Goal: Information Seeking & Learning: Understand process/instructions

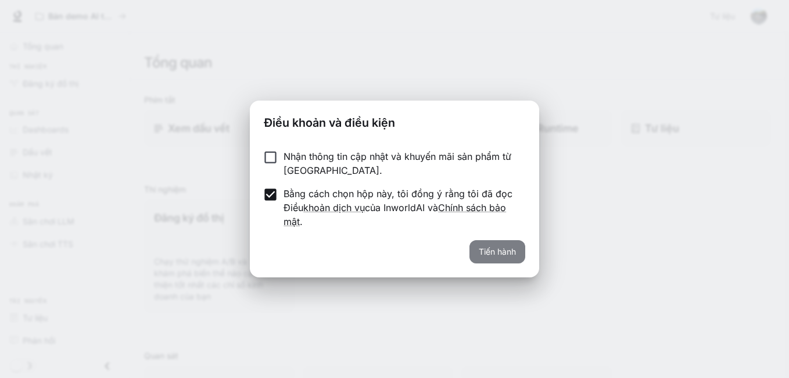
click at [485, 251] on button "Tiến hành" at bounding box center [497, 251] width 56 height 23
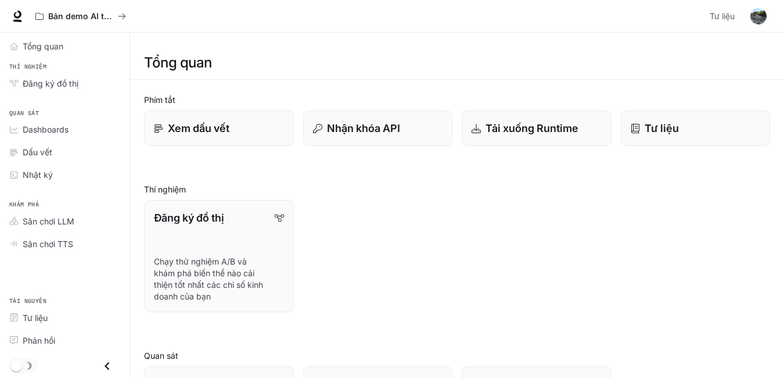
click at [206, 66] on h1 "Tổng quan" at bounding box center [178, 62] width 68 height 23
click at [324, 56] on div "Tổng quan" at bounding box center [457, 62] width 626 height 23
click at [376, 123] on p "Nhận khóa API" at bounding box center [363, 128] width 74 height 16
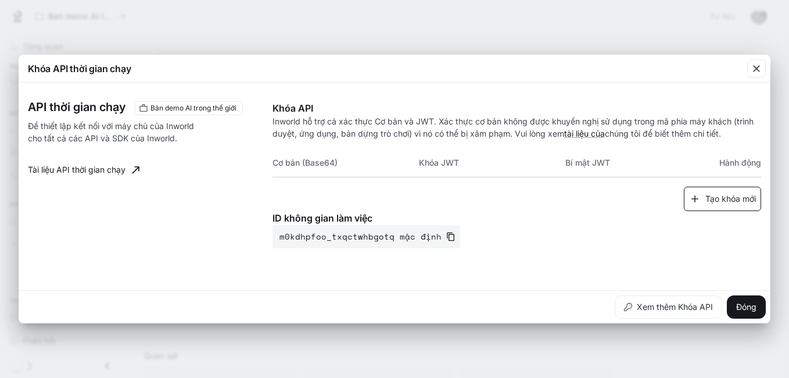
click at [740, 199] on font "Tạo khóa mới" at bounding box center [730, 199] width 51 height 15
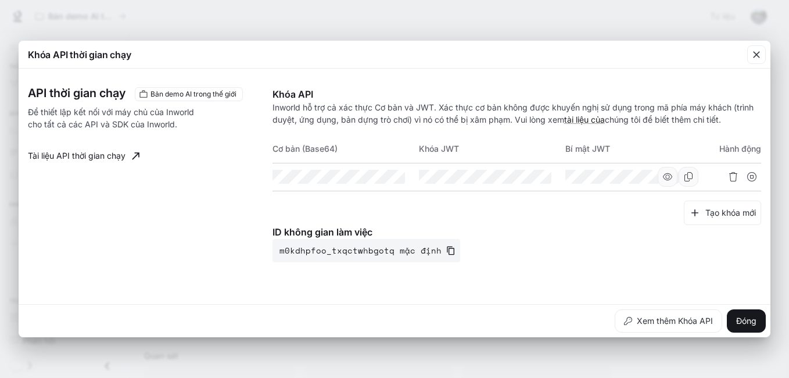
click at [666, 174] on icon "button" at bounding box center [667, 176] width 9 height 9
click at [684, 215] on button "Tạo khóa mới" at bounding box center [722, 212] width 77 height 25
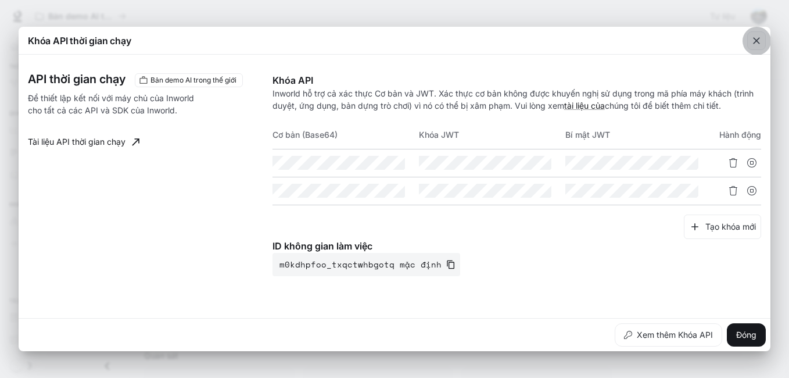
click at [755, 53] on button "button" at bounding box center [756, 41] width 28 height 28
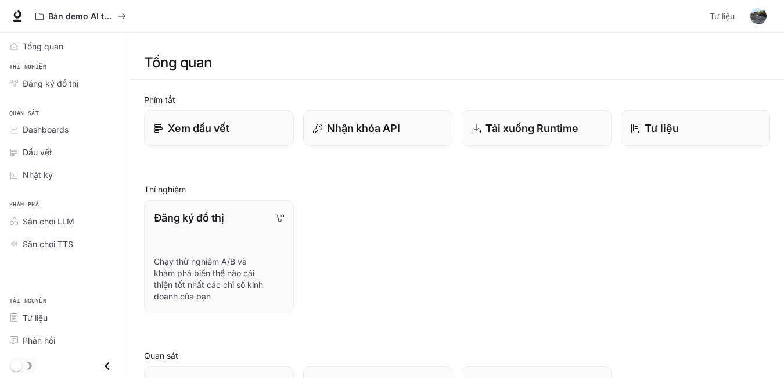
click at [554, 196] on div "Đăng ký đồ thị Chạy thử nghiệm A/B và khám phá biến thể nào cải thiện tốt nhất …" at bounding box center [453, 251] width 636 height 121
click at [227, 123] on p "Xem dấu vết" at bounding box center [198, 128] width 62 height 16
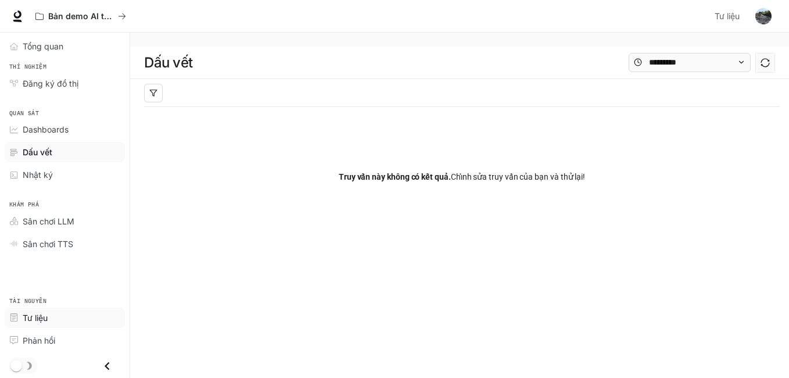
click at [41, 320] on span "Tư liệu" at bounding box center [35, 317] width 25 height 12
